Goal: Task Accomplishment & Management: Complete application form

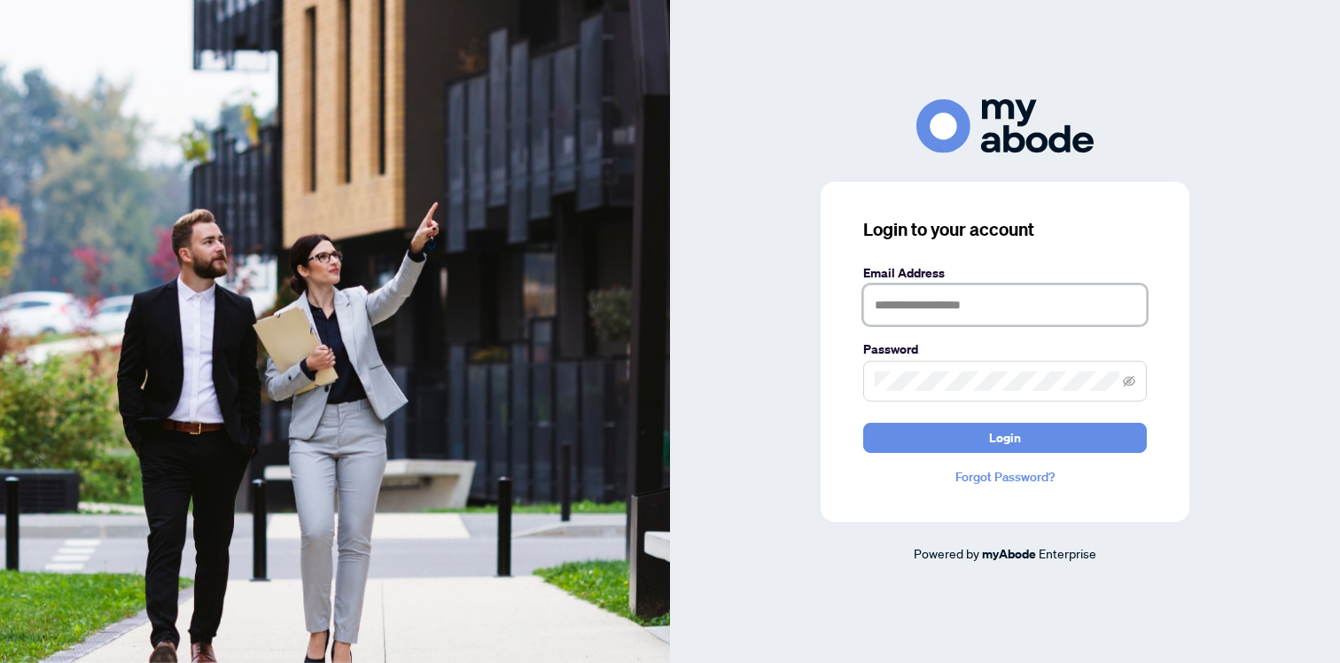
click at [918, 300] on input "text" at bounding box center [1005, 305] width 284 height 41
type input "**********"
click at [863, 423] on button "Login" at bounding box center [1005, 438] width 284 height 30
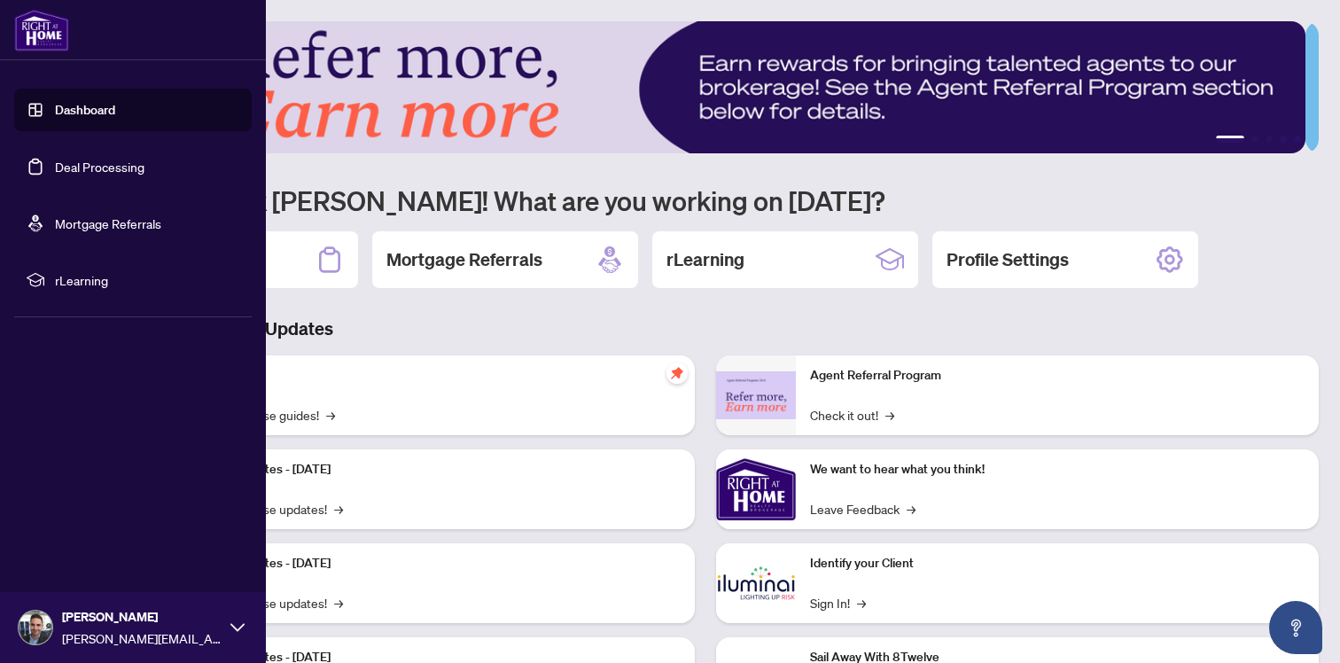
click at [105, 160] on link "Deal Processing" at bounding box center [100, 167] width 90 height 16
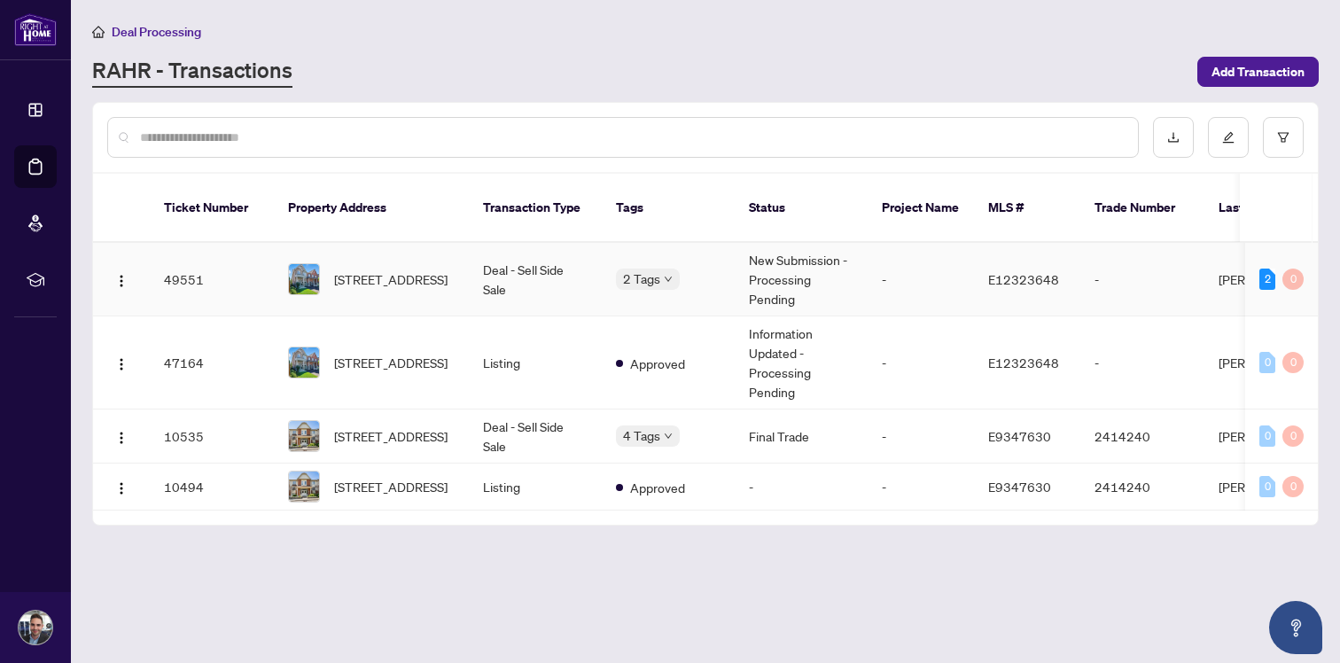
click at [784, 249] on td "New Submission - Processing Pending" at bounding box center [801, 280] width 133 height 74
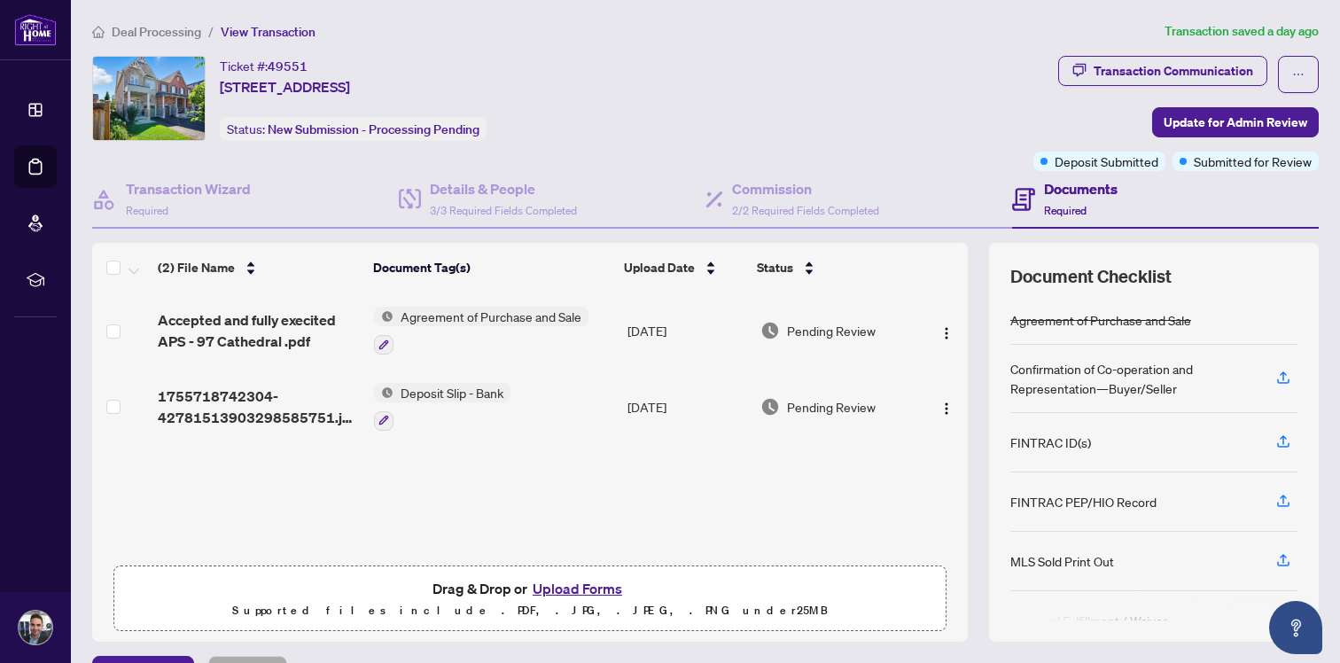
click at [433, 386] on span "Deposit Slip - Bank" at bounding box center [452, 392] width 117 height 19
click at [289, 414] on span "1755718742304-42781513903298585751.jpeg" at bounding box center [259, 407] width 202 height 43
click at [197, 192] on h4 "Transaction Wizard" at bounding box center [188, 188] width 125 height 21
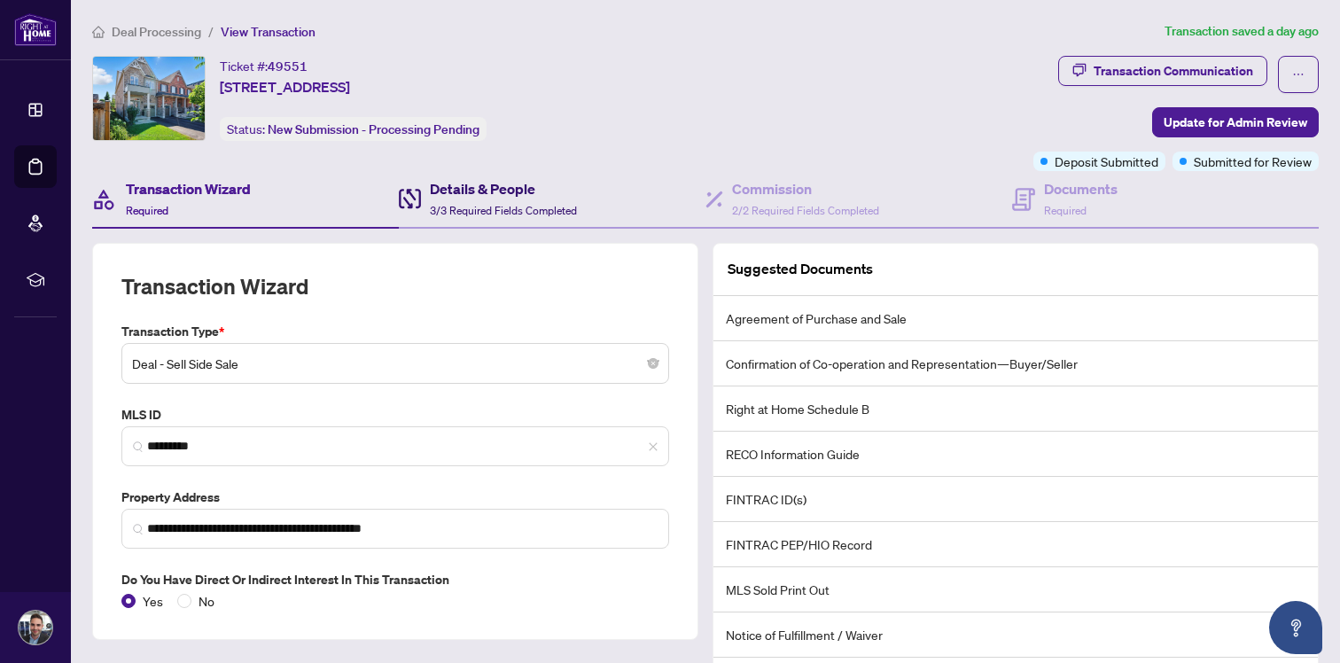
click at [460, 204] on span "3/3 Required Fields Completed" at bounding box center [503, 210] width 147 height 13
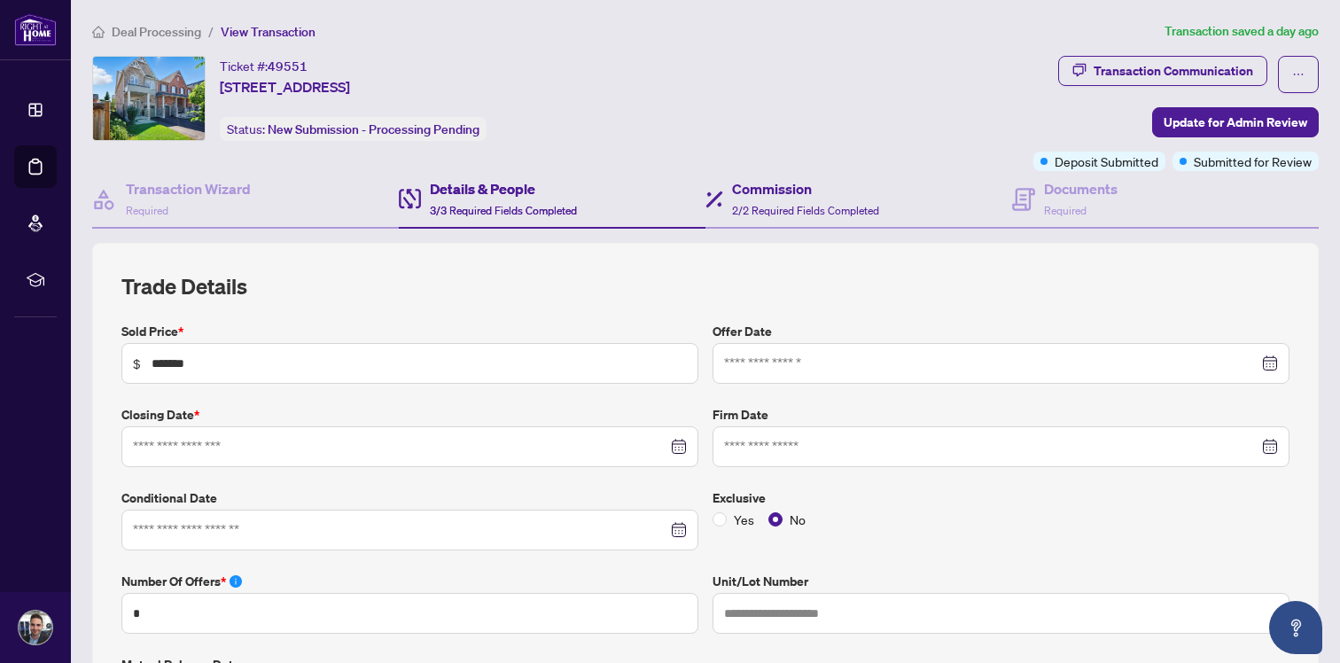
type input "**********"
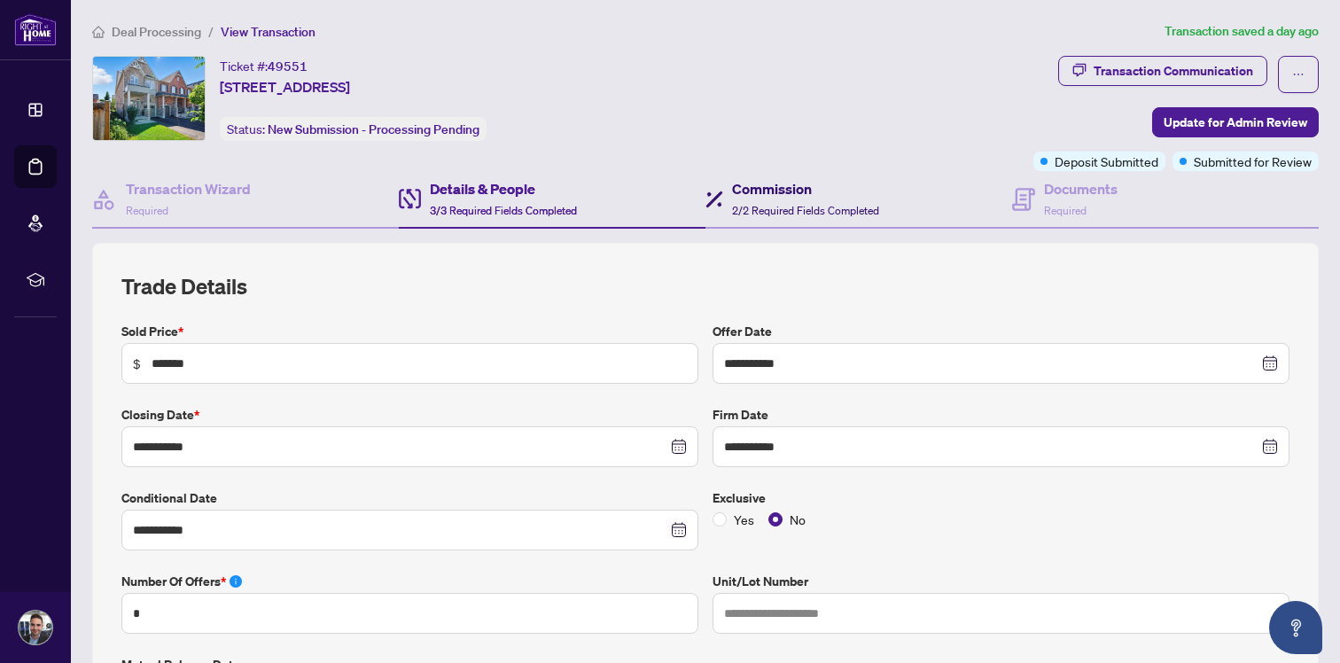
click at [795, 205] on span "2/2 Required Fields Completed" at bounding box center [805, 210] width 147 height 13
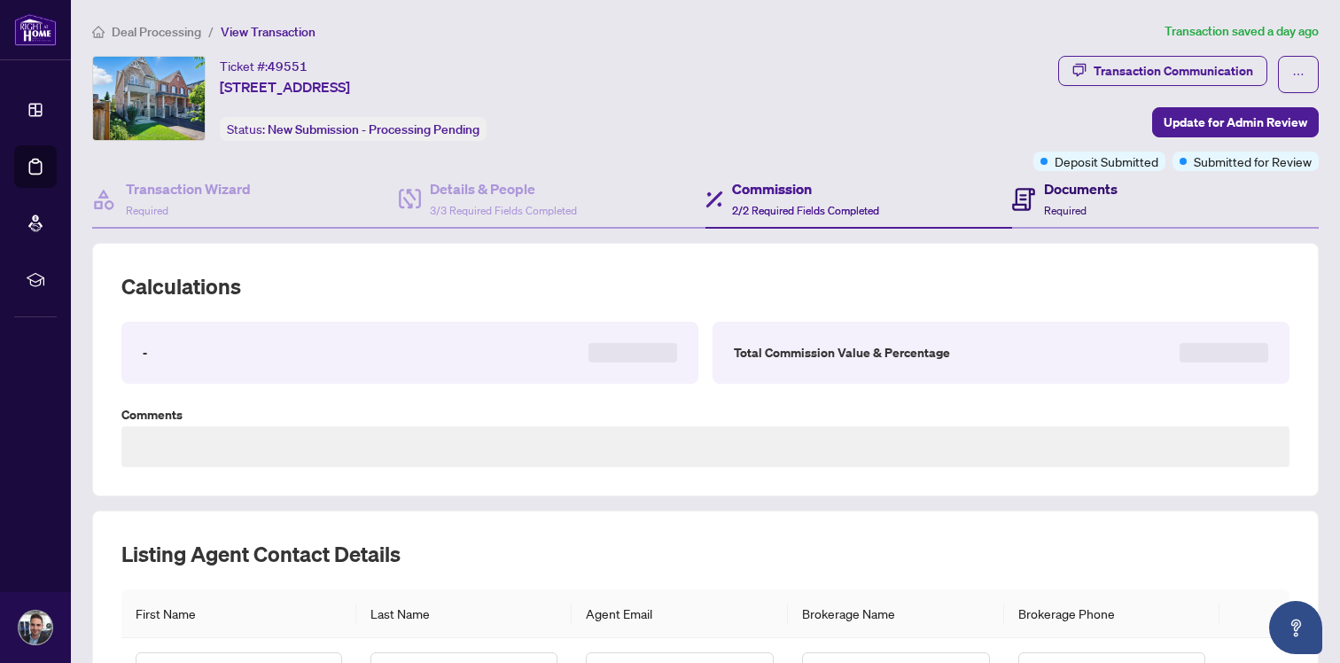
click at [1057, 199] on div "Documents Required" at bounding box center [1081, 199] width 74 height 42
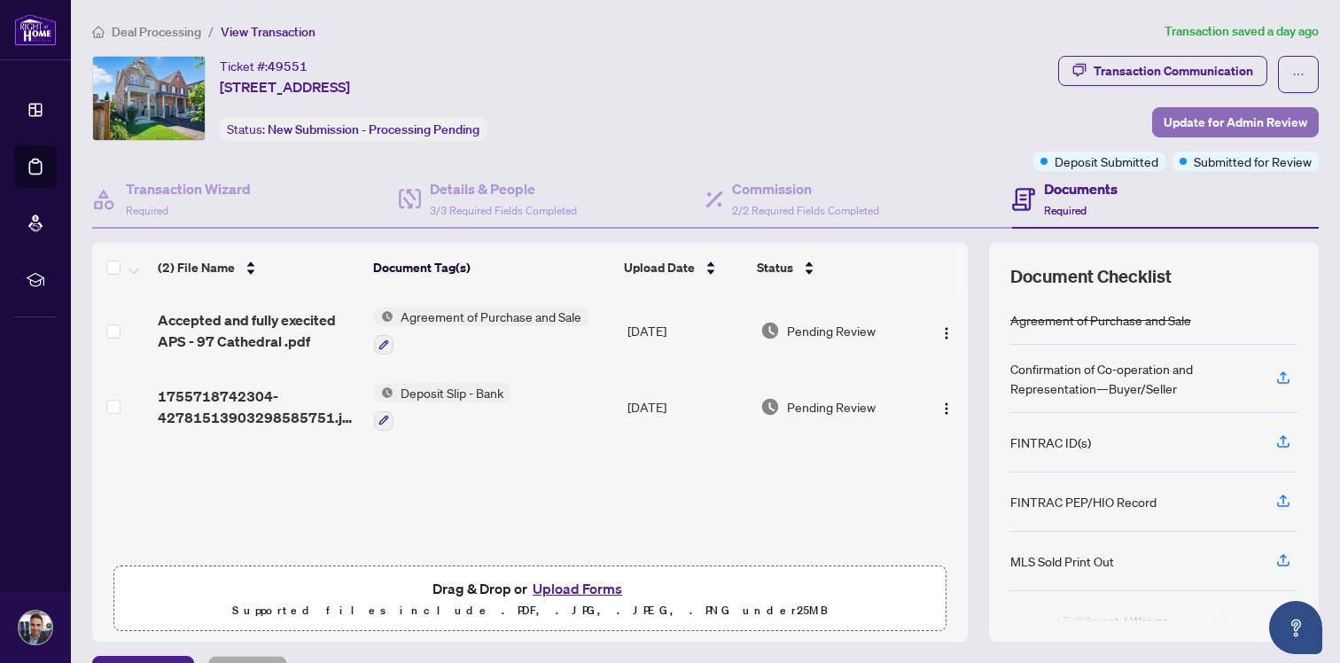
click at [1234, 121] on span "Update for Admin Review" at bounding box center [1236, 122] width 144 height 28
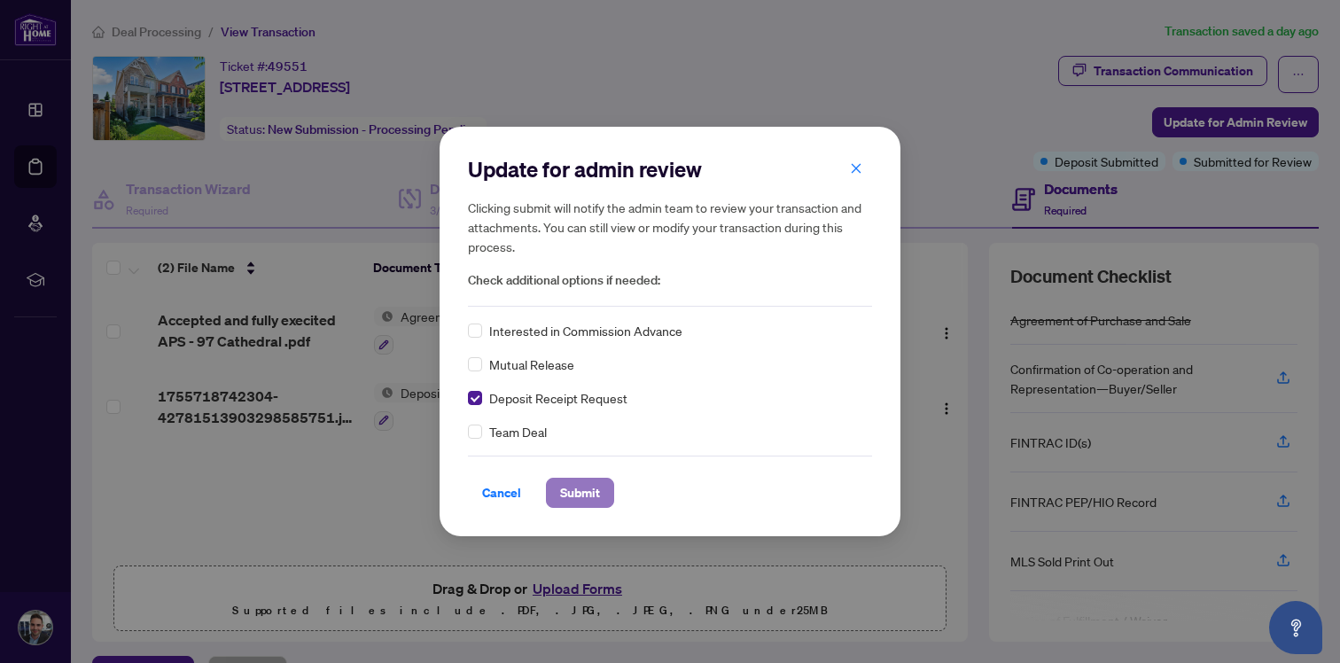
click at [587, 493] on span "Submit" at bounding box center [580, 493] width 40 height 28
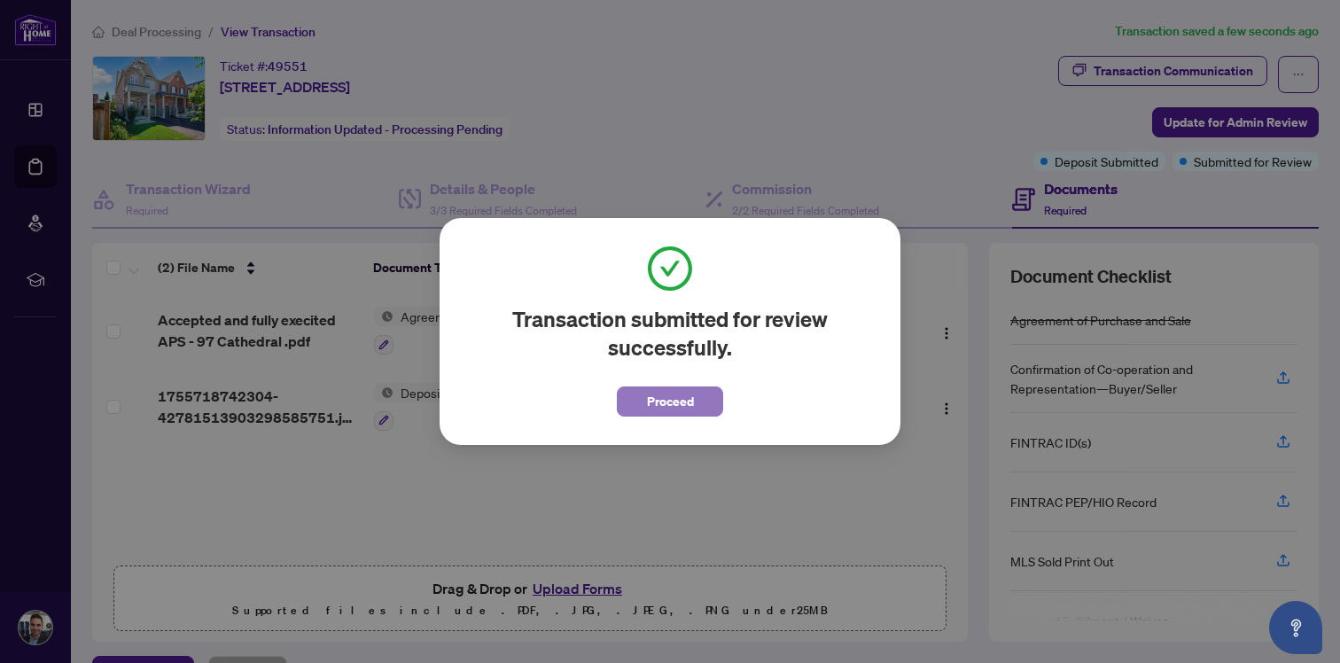
click at [672, 403] on span "Proceed" at bounding box center [670, 401] width 47 height 28
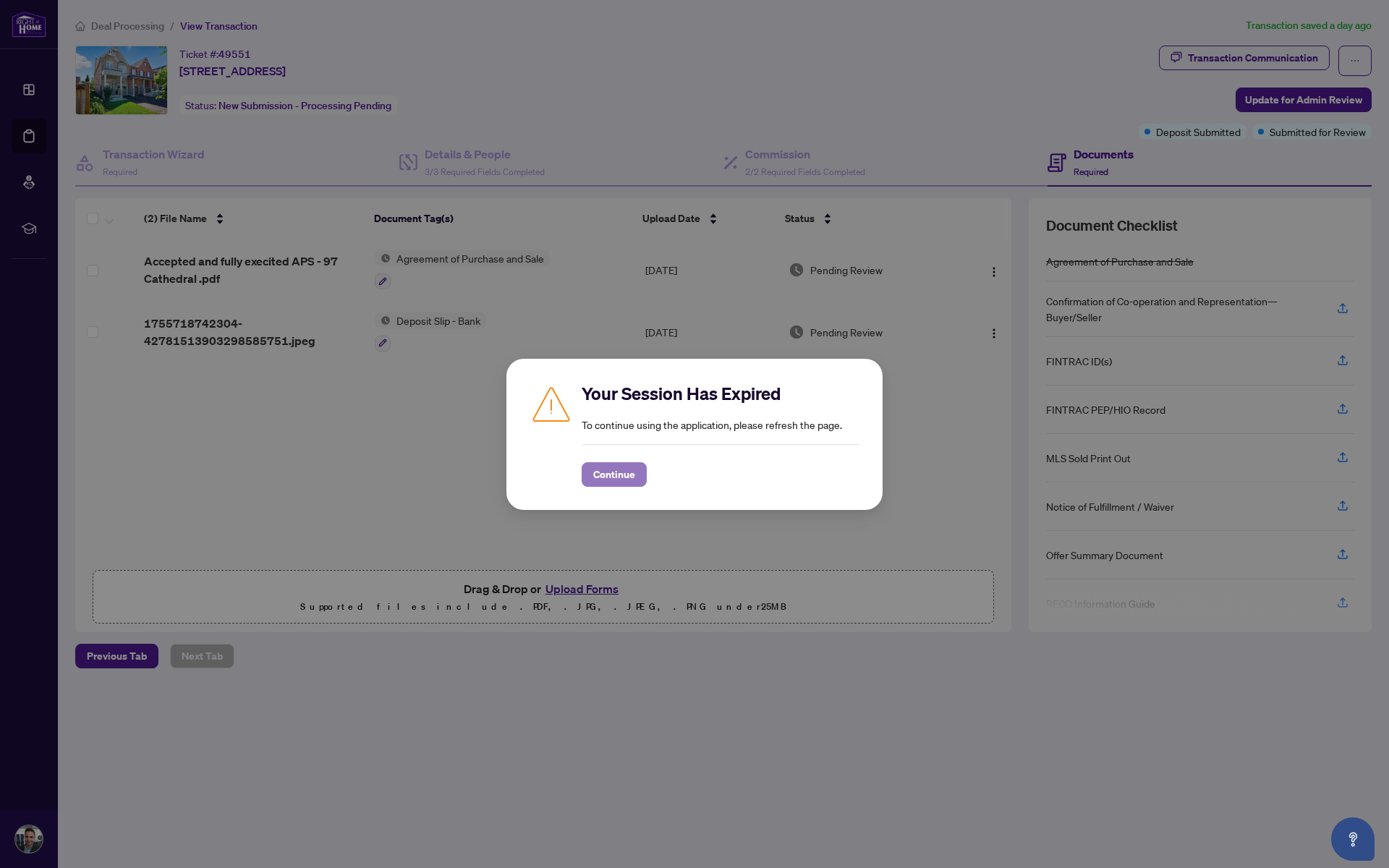
click at [603, 476] on span "Continue" at bounding box center [614, 474] width 42 height 23
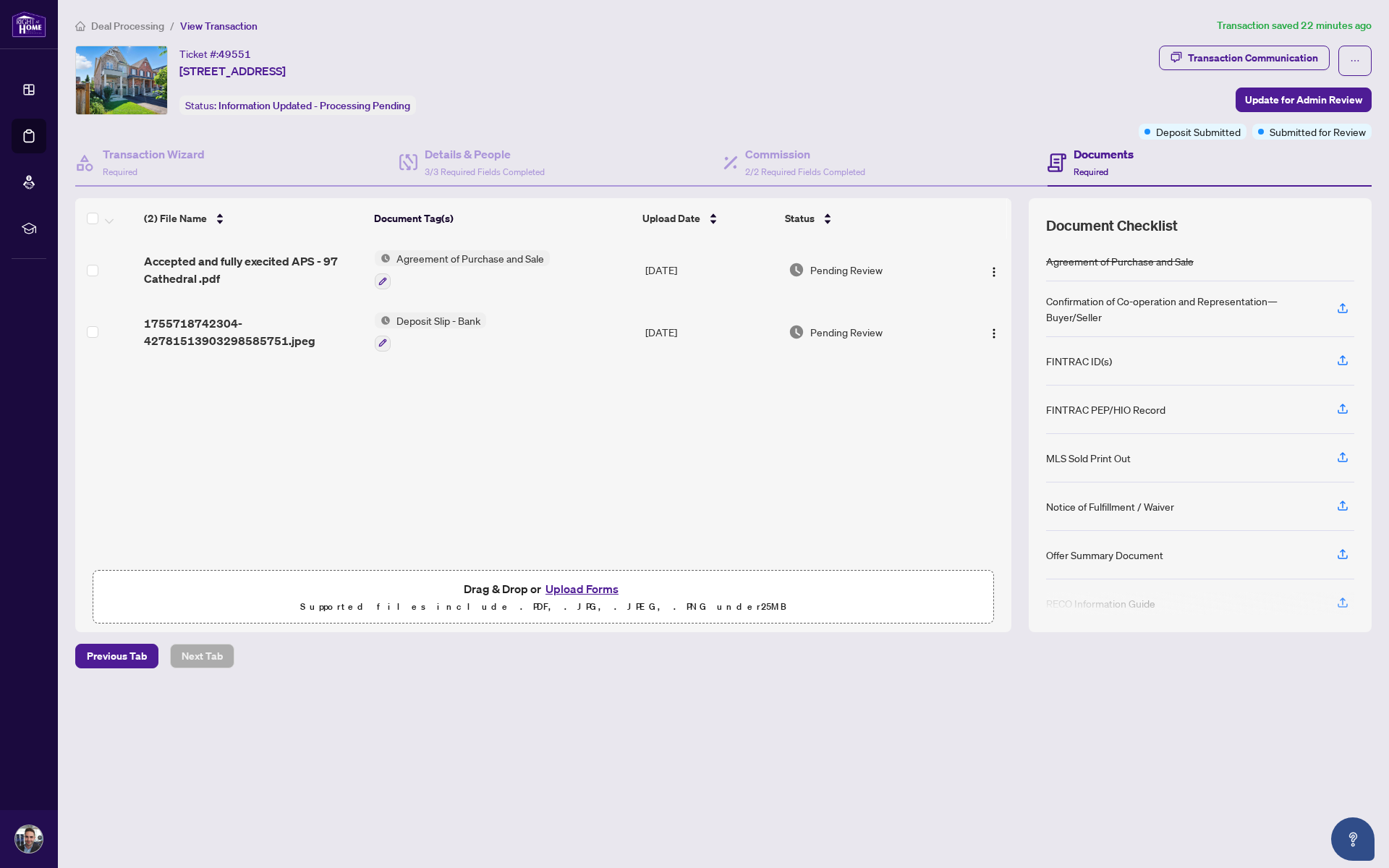
drag, startPoint x: 552, startPoint y: 18, endPoint x: 566, endPoint y: 60, distance: 44.3
click at [564, 128] on div "Deal Processing / View Transaction Transaction saved 22 minutes ago Ticket #: 4…" at bounding box center [723, 368] width 1307 height 702
click at [577, 1] on main "Deal Processing / View Transaction Transaction saved 22 minutes ago Ticket #: 4…" at bounding box center [723, 434] width 1331 height 868
